Goal: Find specific fact: Find specific fact

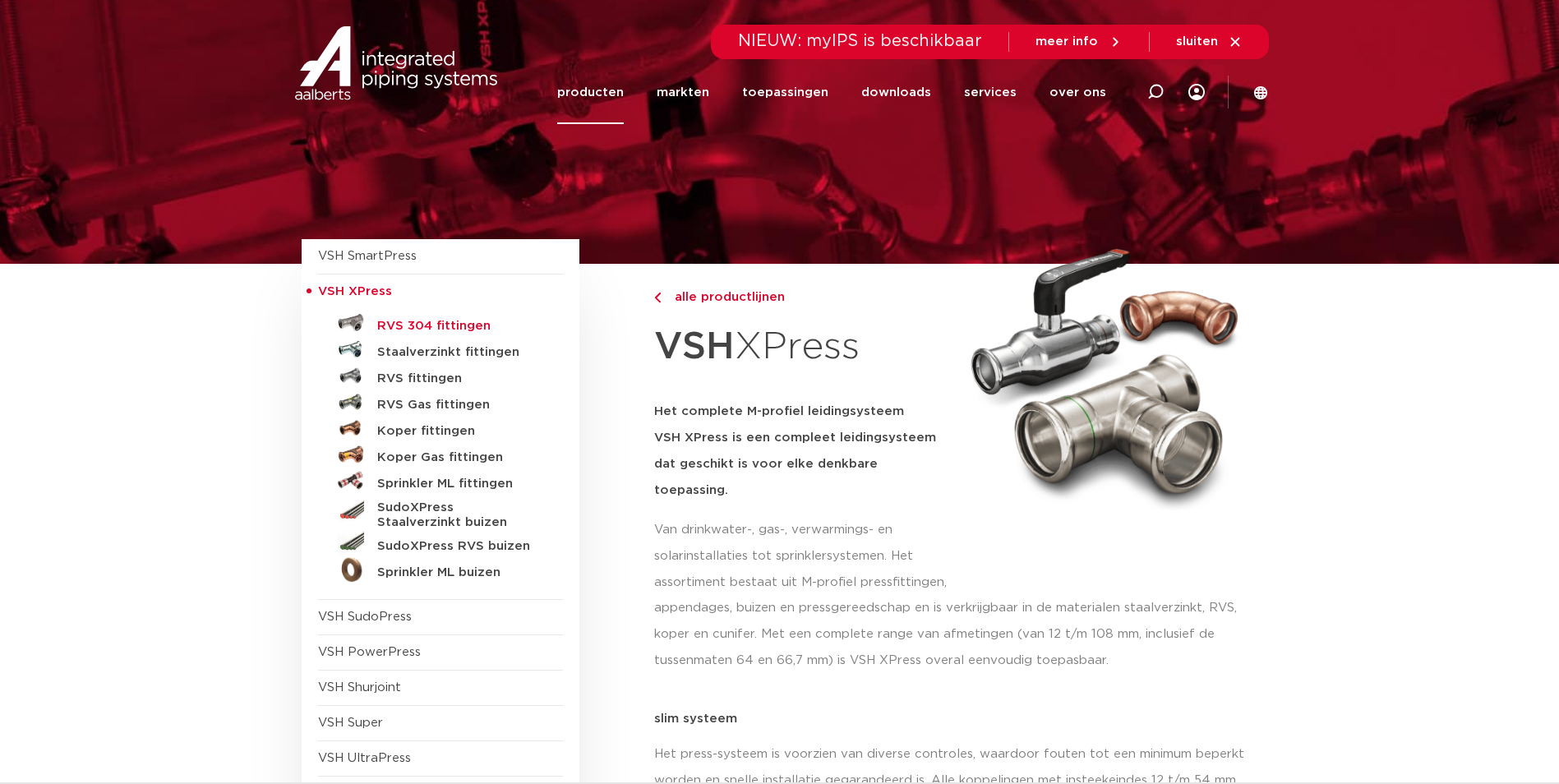
click at [421, 321] on h5 "RVS 304 fittingen" at bounding box center [459, 326] width 163 height 15
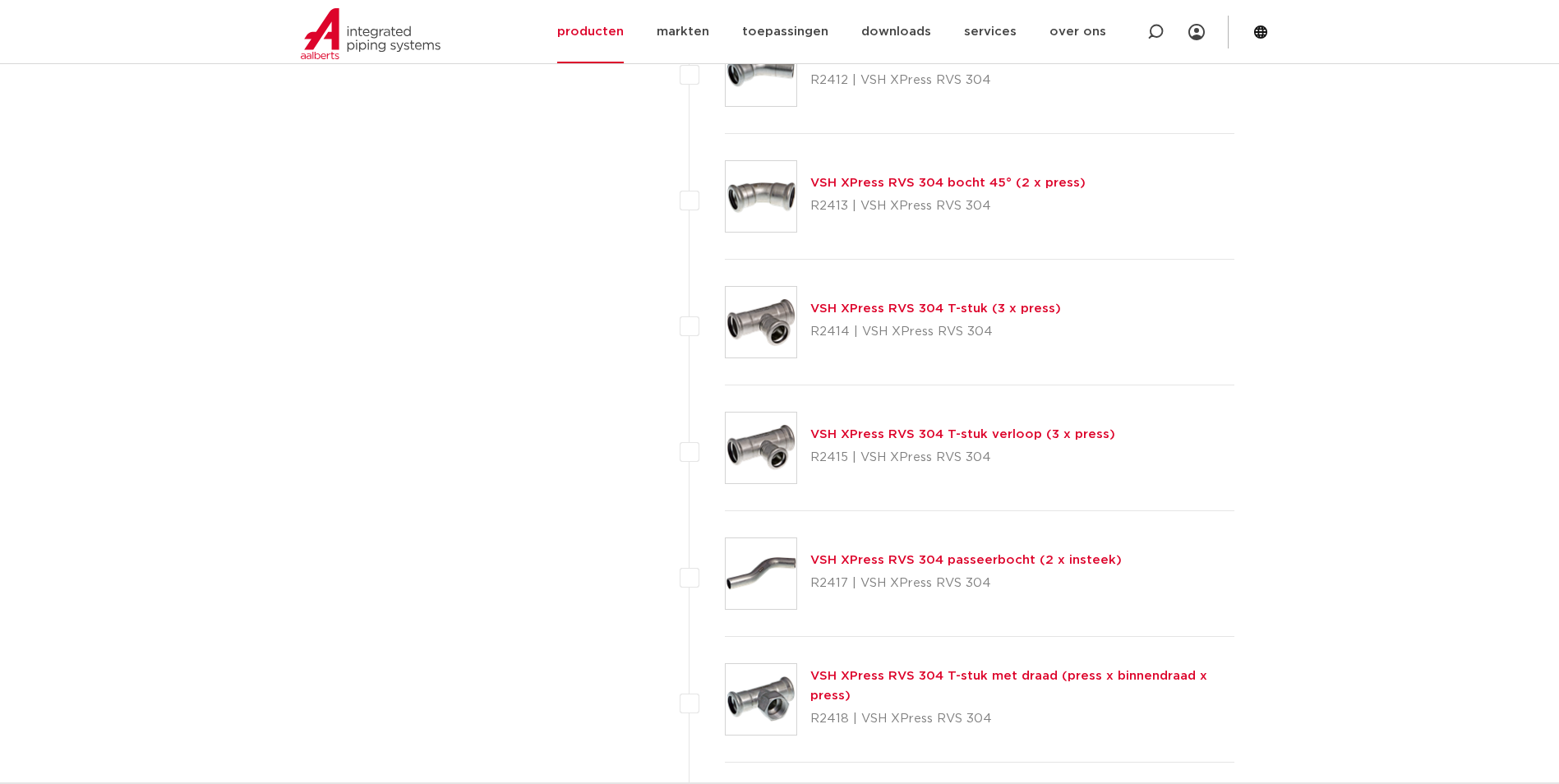
scroll to position [1479, 0]
click at [906, 303] on link "VSH XPress RVS 304 T-stuk (3 x press)" at bounding box center [935, 308] width 250 height 12
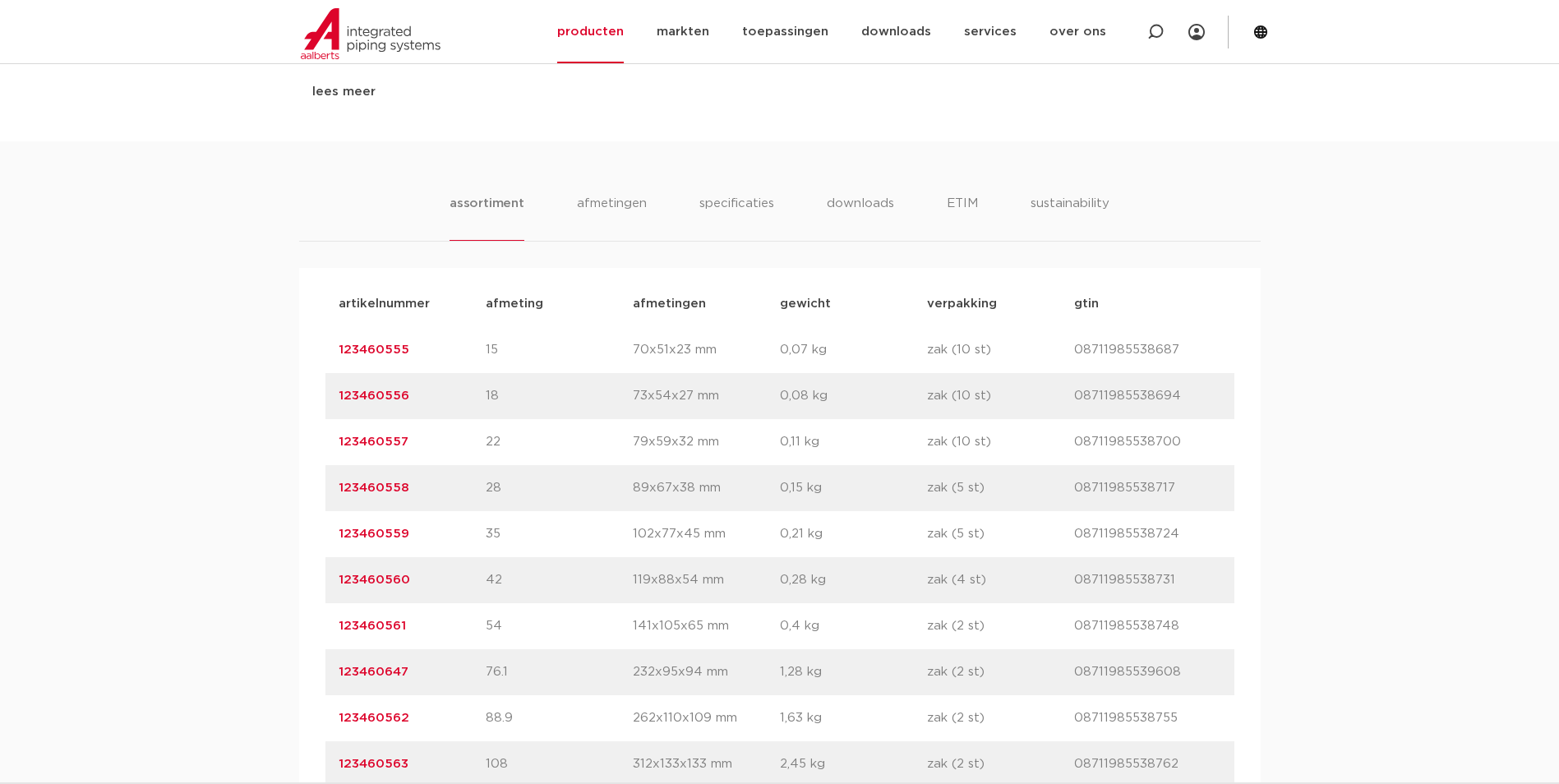
scroll to position [904, 0]
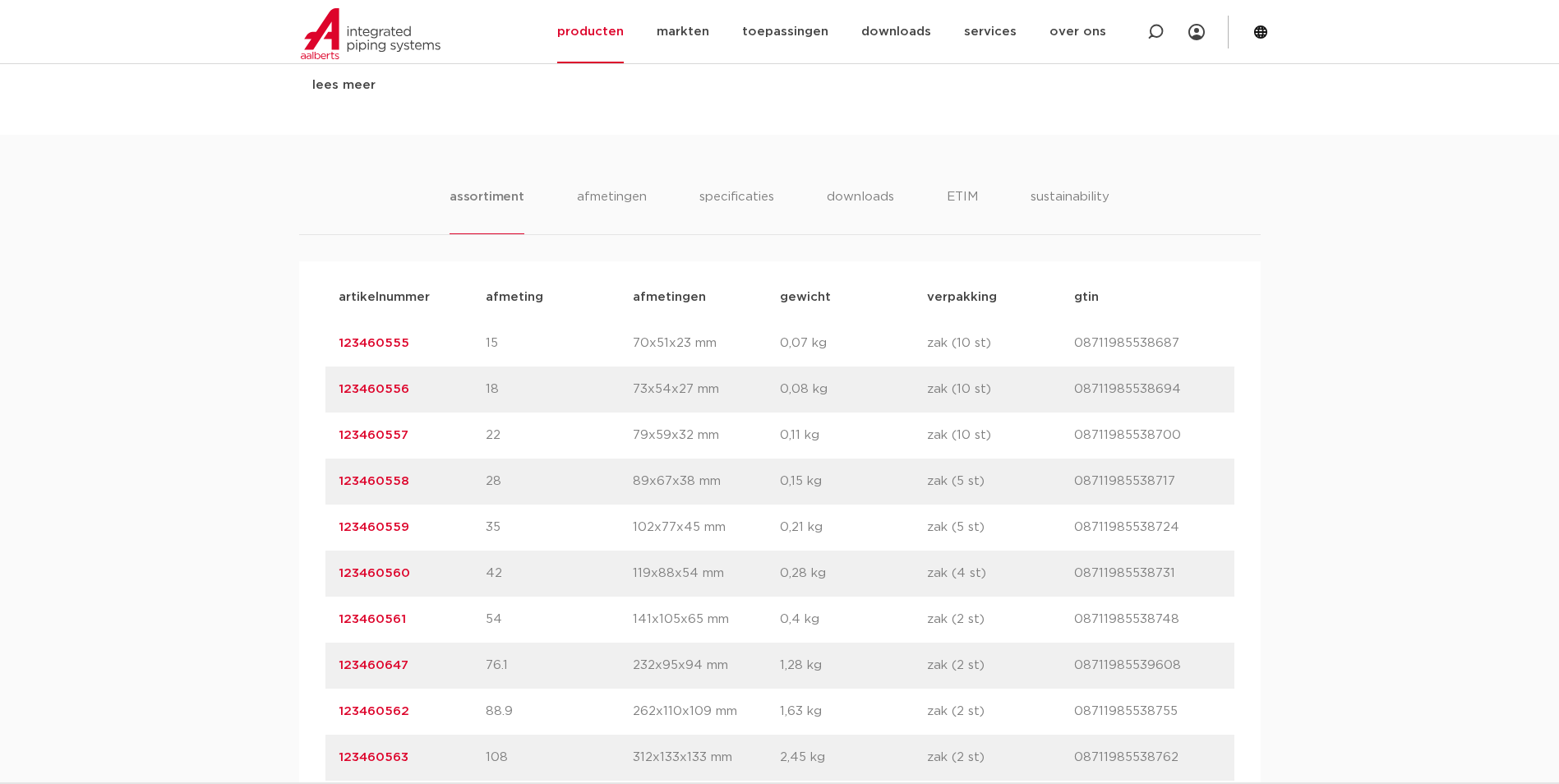
drag, startPoint x: 416, startPoint y: 443, endPoint x: 312, endPoint y: 445, distance: 104.0
click at [312, 445] on div "artikelnummer afmeting [GEOGRAPHIC_DATA] gewicht verpakking gtin artikelnummer …" at bounding box center [780, 527] width 962 height 532
copy link "123460557"
